Goal: Check status

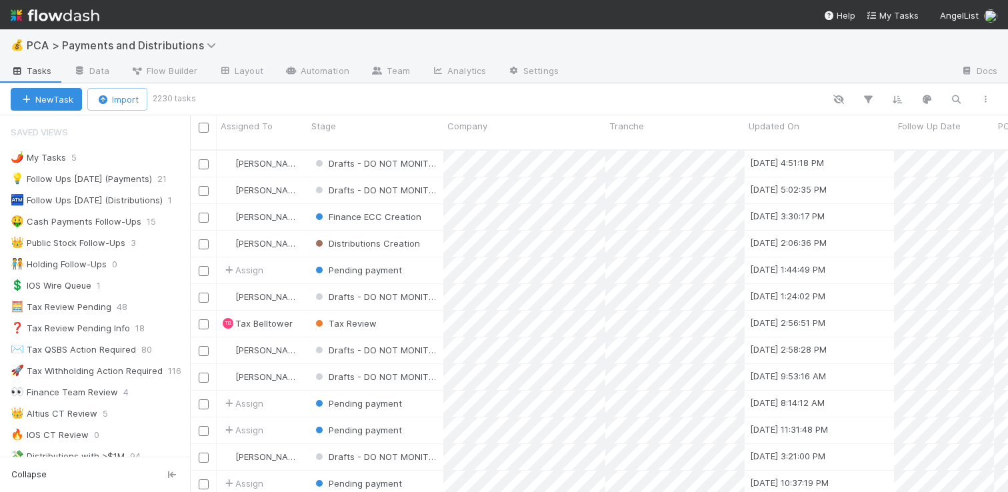
scroll to position [343, 808]
click at [101, 246] on div "👑 Public Stock Follow-Ups" at bounding box center [68, 243] width 115 height 17
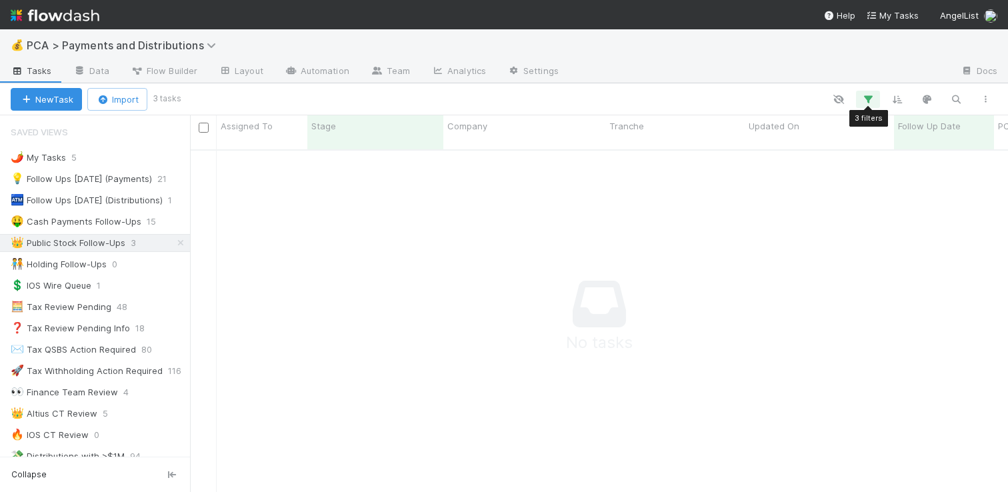
scroll to position [333, 808]
click at [870, 99] on icon "button" at bounding box center [867, 99] width 13 height 12
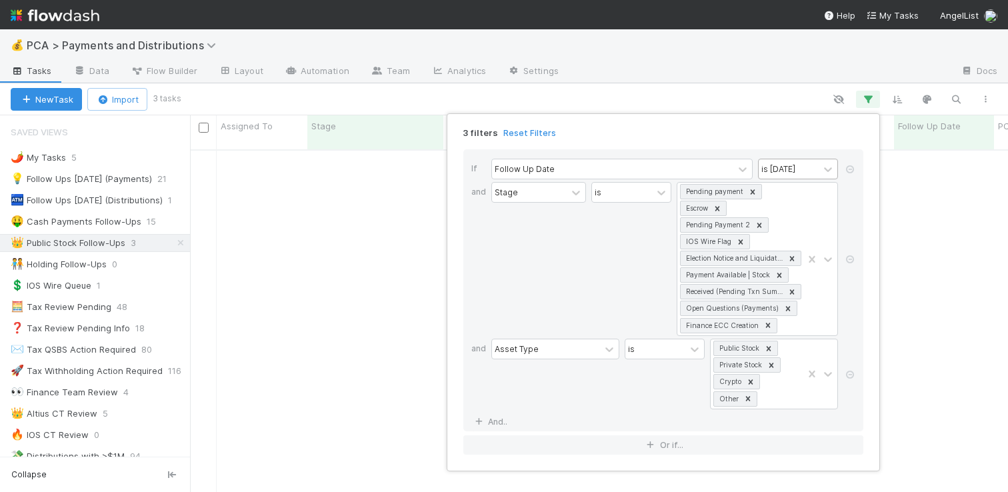
click at [780, 175] on div "is [DATE]" at bounding box center [778, 169] width 34 height 12
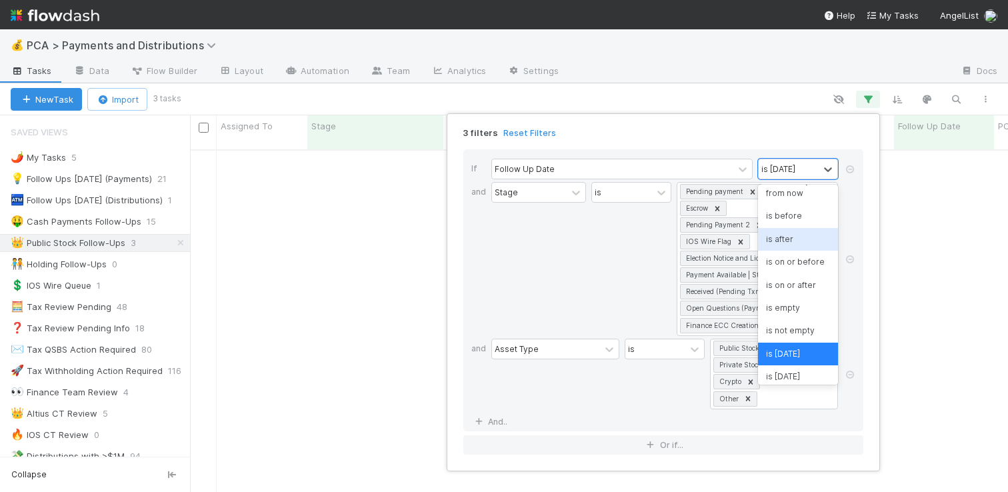
scroll to position [0, 0]
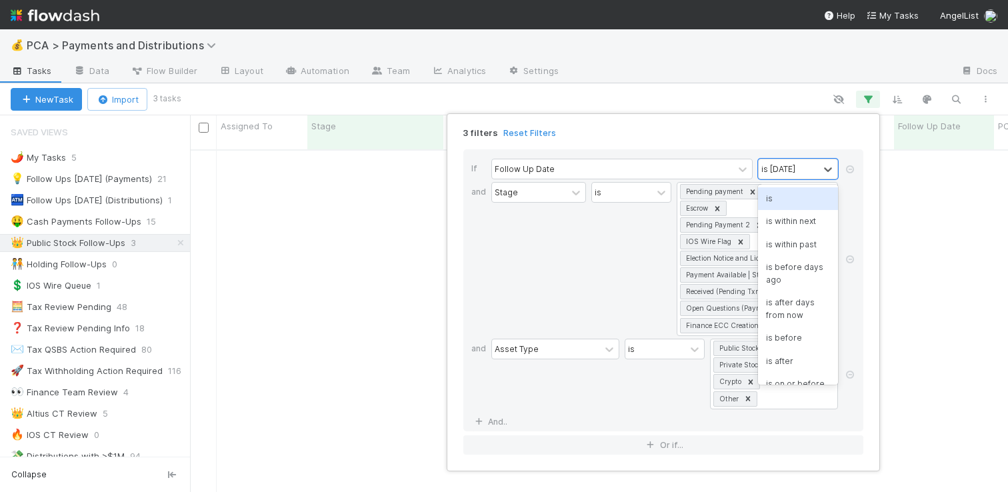
click at [778, 195] on div "is" at bounding box center [798, 198] width 80 height 23
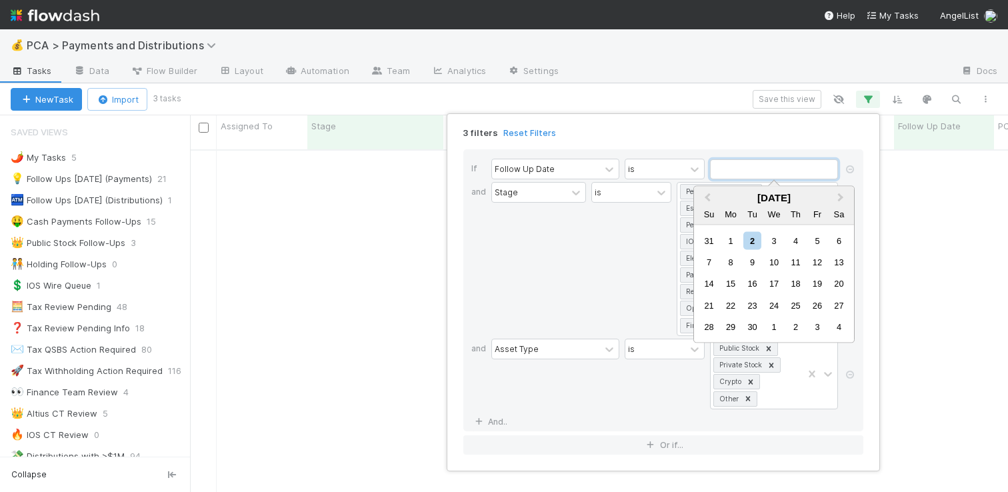
click at [788, 178] on input "text" at bounding box center [774, 169] width 128 height 20
click at [774, 236] on div "3" at bounding box center [773, 240] width 18 height 18
type input "[DATE]"
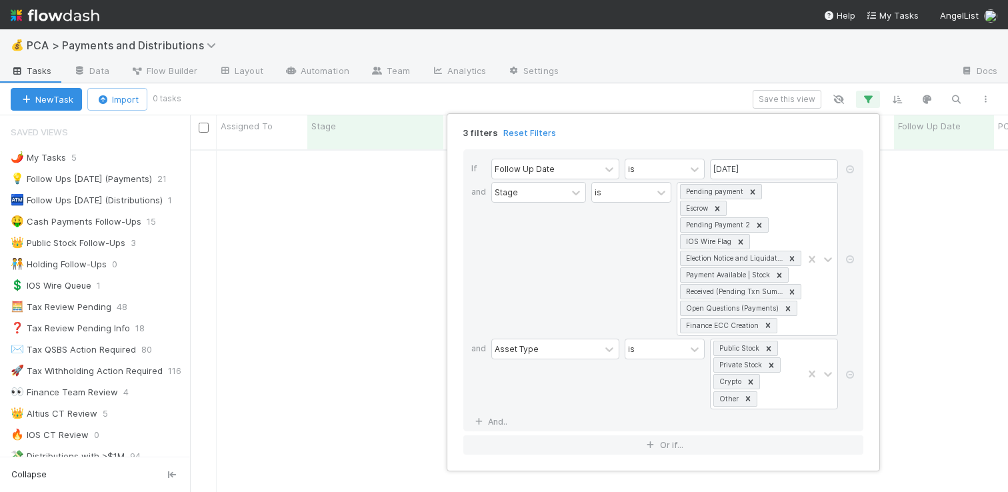
click at [706, 97] on div "3 filters Reset Filters If Follow Up Date is [DATE] and Stage is Pending paymen…" at bounding box center [504, 246] width 1008 height 492
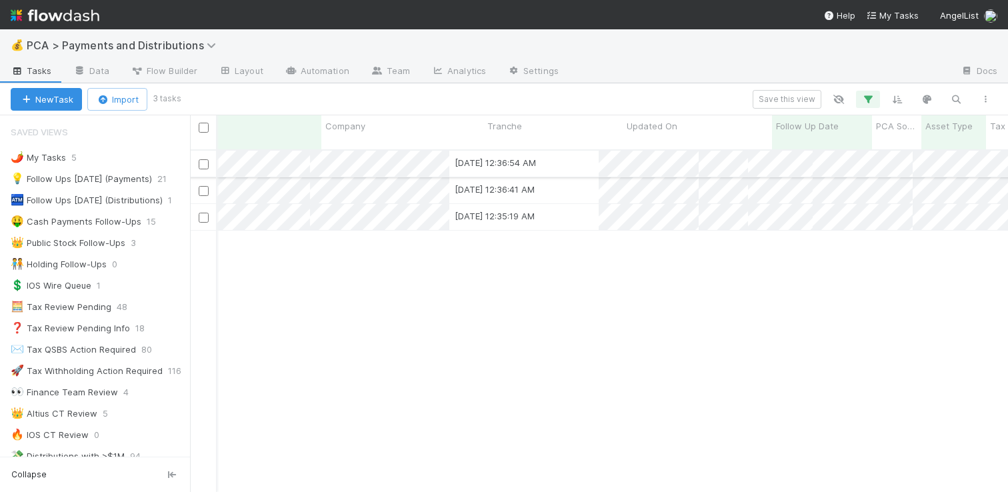
scroll to position [0, 0]
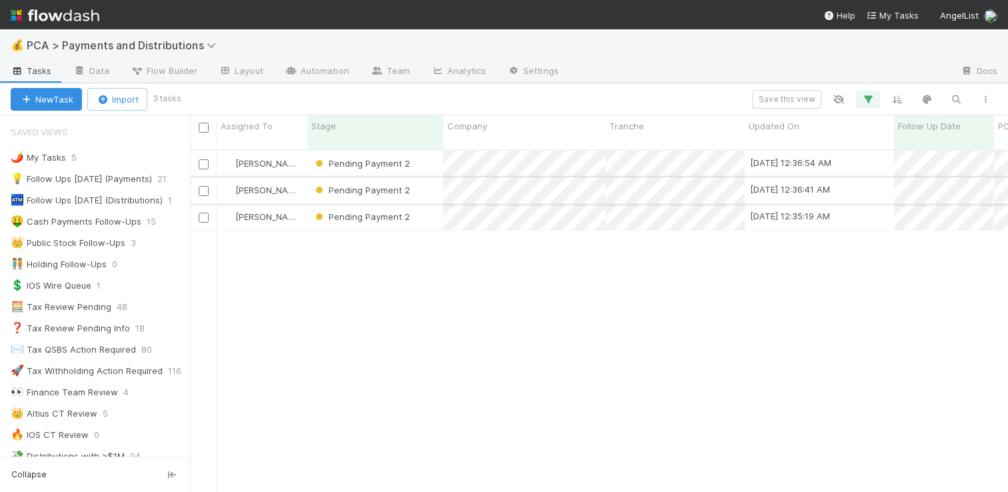
click at [424, 187] on div "Pending Payment 2" at bounding box center [375, 190] width 136 height 26
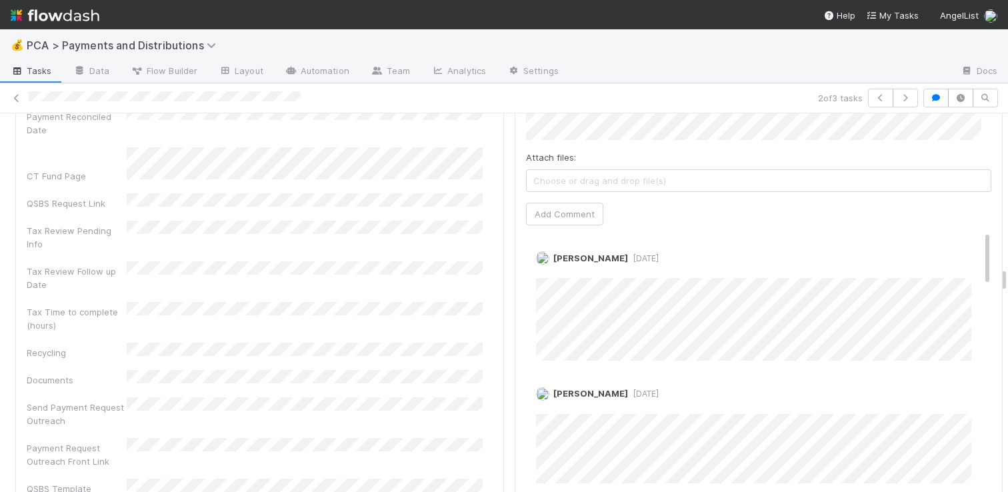
scroll to position [3989, 0]
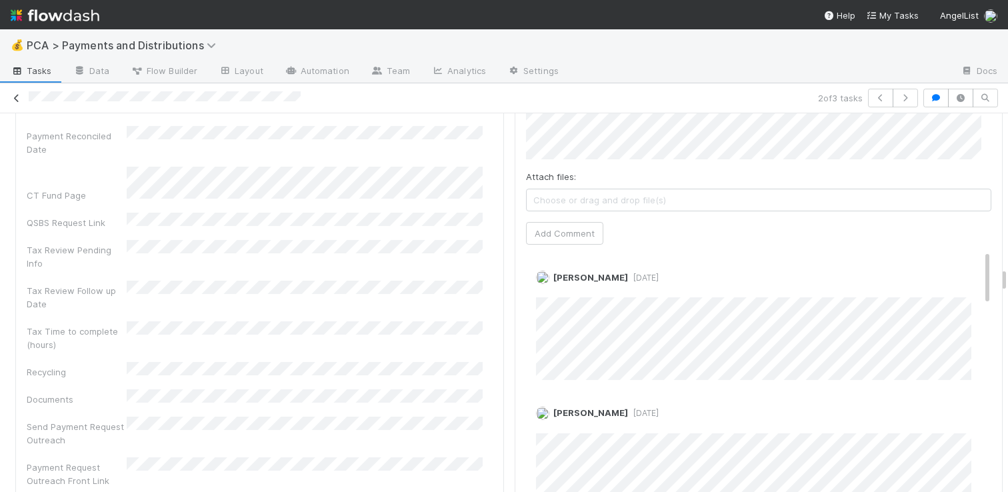
click at [21, 101] on icon at bounding box center [16, 98] width 13 height 9
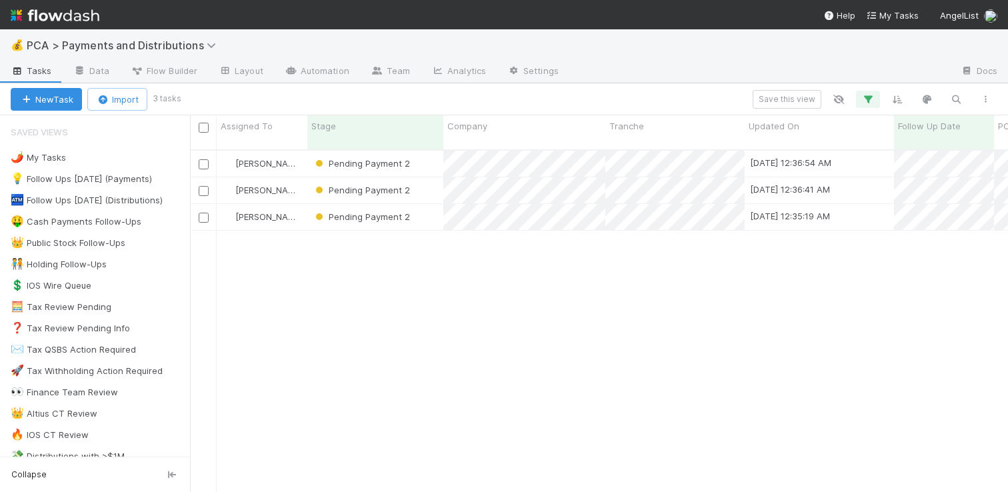
scroll to position [343, 808]
click at [432, 204] on div "Pending Payment 2" at bounding box center [375, 217] width 136 height 26
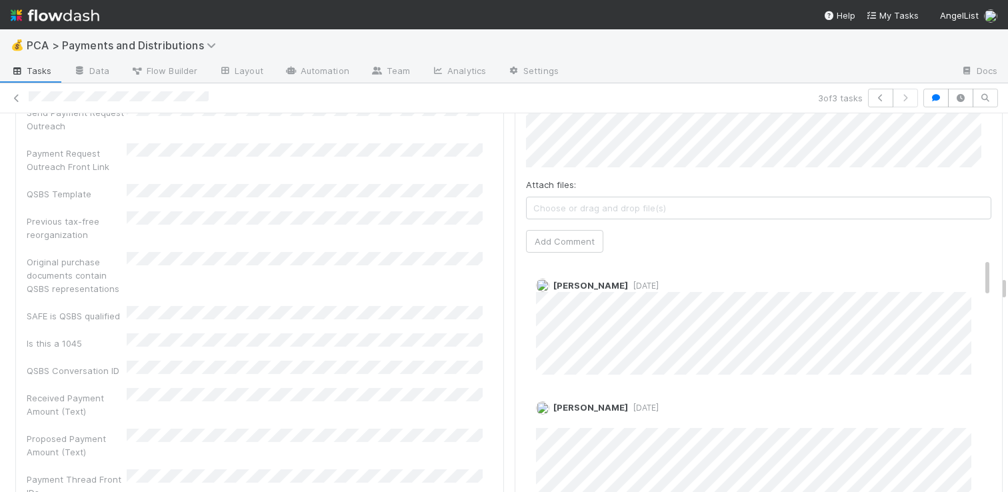
scroll to position [4603, 0]
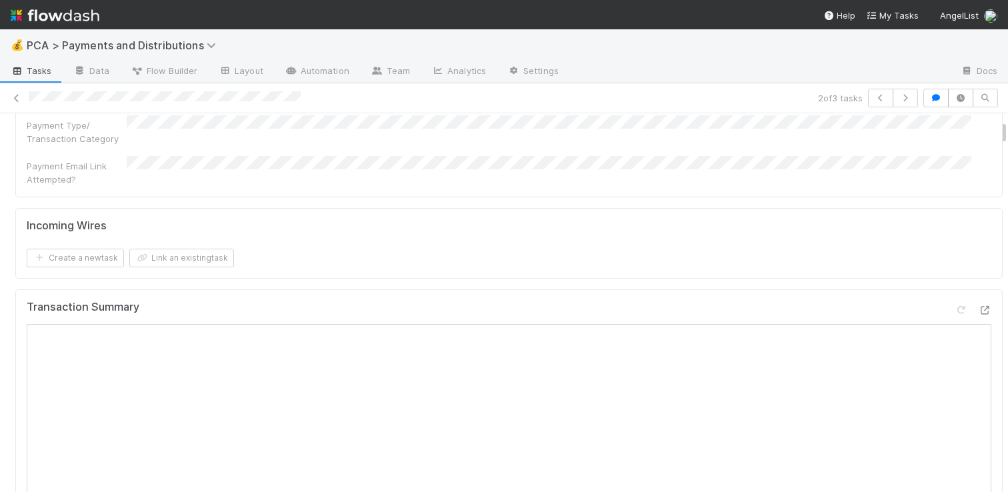
scroll to position [448, 0]
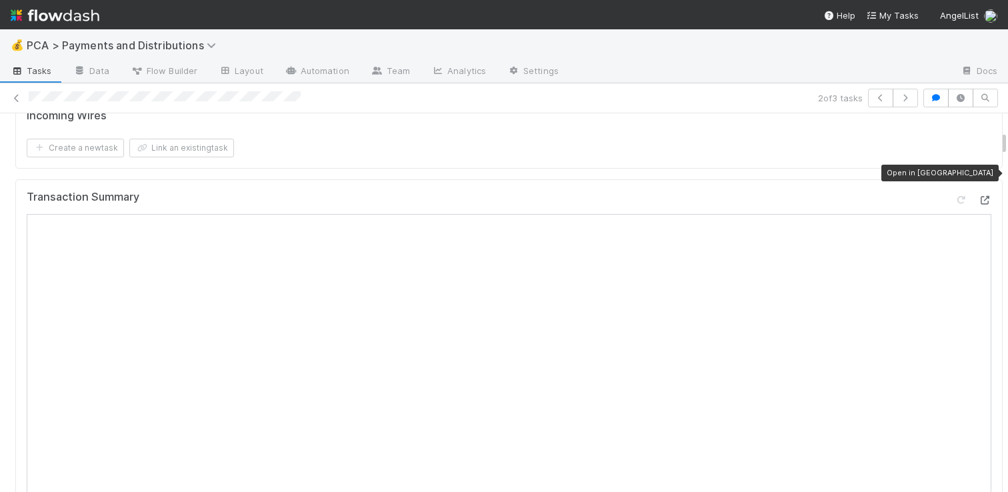
click at [978, 196] on icon at bounding box center [984, 200] width 13 height 9
